Goal: Information Seeking & Learning: Learn about a topic

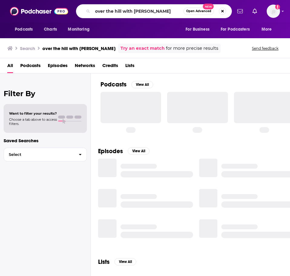
click at [144, 9] on input "over the hill with [PERSON_NAME]" at bounding box center [138, 11] width 91 height 10
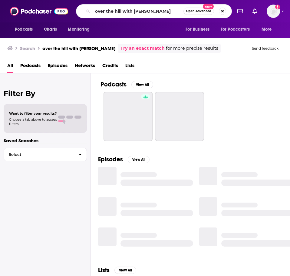
click at [144, 9] on input "over the hill with [PERSON_NAME]" at bounding box center [138, 11] width 91 height 10
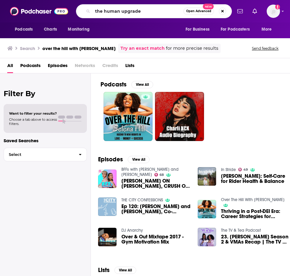
type input "the human upgrade"
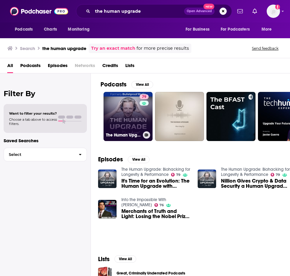
click at [139, 105] on link "79 The Human Upgrade: Biohacking for Longevity & Performance" at bounding box center [128, 116] width 49 height 49
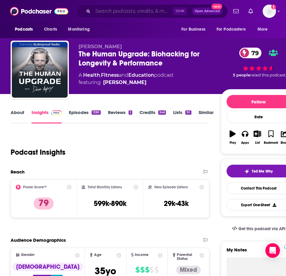
click at [119, 12] on input "Search podcasts, credits, & more..." at bounding box center [133, 11] width 80 height 10
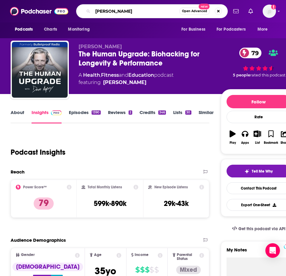
type input "[PERSON_NAME]"
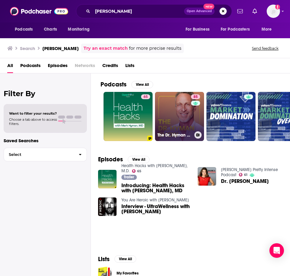
click at [183, 109] on link "85 The [PERSON_NAME] Show" at bounding box center [179, 116] width 49 height 49
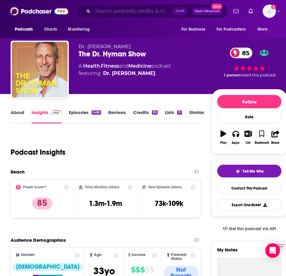
click at [111, 13] on input "Search podcasts, credits, & more..." at bounding box center [133, 11] width 80 height 10
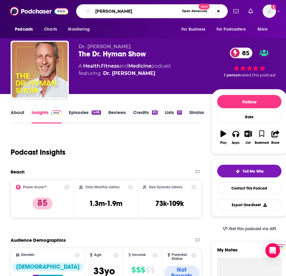
type input "[PERSON_NAME]"
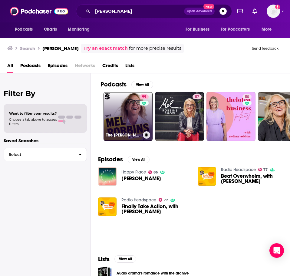
click at [125, 114] on link "99 The [PERSON_NAME] Podcast" at bounding box center [128, 116] width 49 height 49
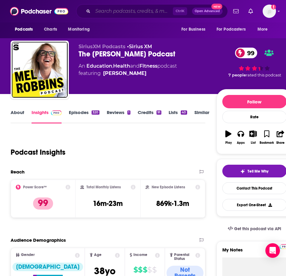
click at [141, 11] on input "Search podcasts, credits, & more..." at bounding box center [133, 11] width 80 height 10
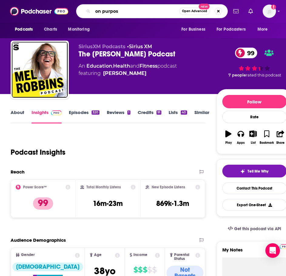
type input "on purpose"
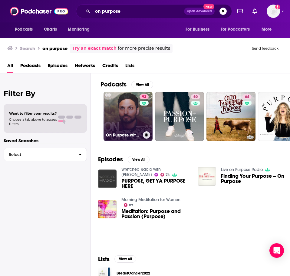
click at [149, 119] on div "93" at bounding box center [145, 112] width 11 height 37
